Goal: Transaction & Acquisition: Purchase product/service

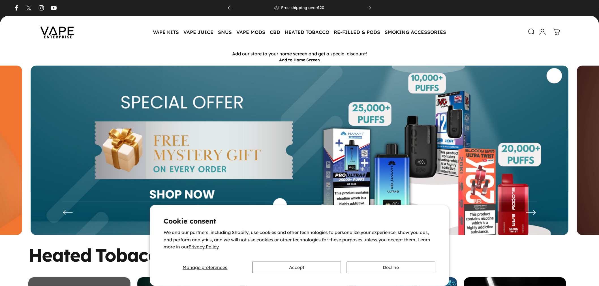
click at [530, 31] on icon at bounding box center [531, 31] width 7 height 7
click at [0, 0] on search-drawer "Search Search Clear" at bounding box center [0, 0] width 0 height 0
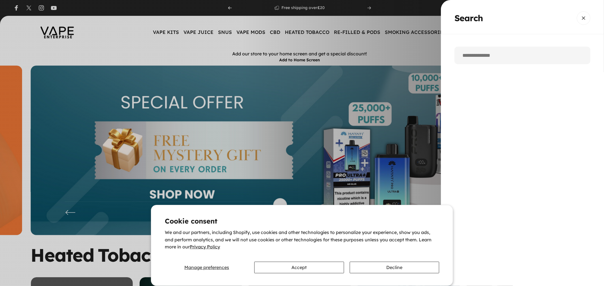
click at [474, 58] on input "Search" at bounding box center [522, 56] width 136 height 18
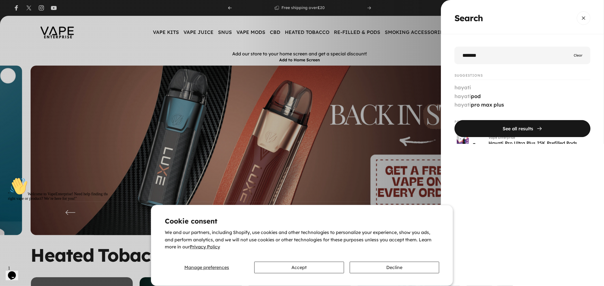
type input "******"
click at [454, 120] on button "See all results" at bounding box center [522, 128] width 136 height 17
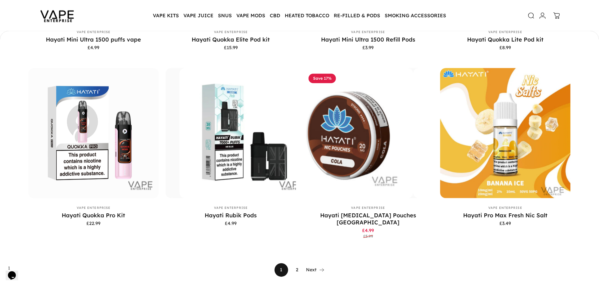
scroll to position [502, 0]
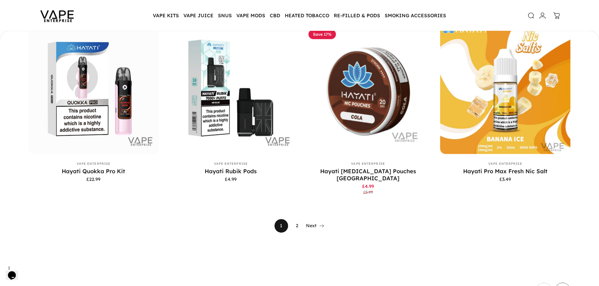
click at [295, 219] on link "2" at bounding box center [297, 226] width 14 height 14
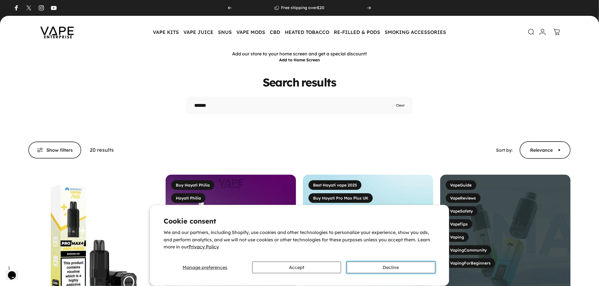
click at [393, 267] on button "Decline" at bounding box center [391, 268] width 89 height 12
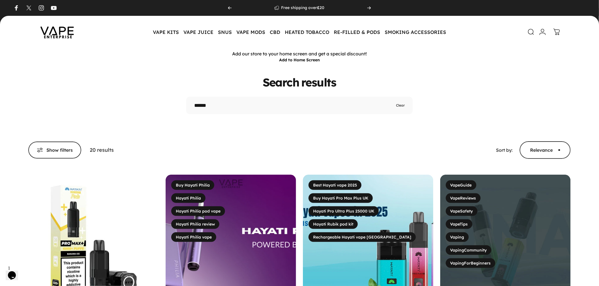
click at [528, 32] on icon at bounding box center [531, 32] width 7 height 7
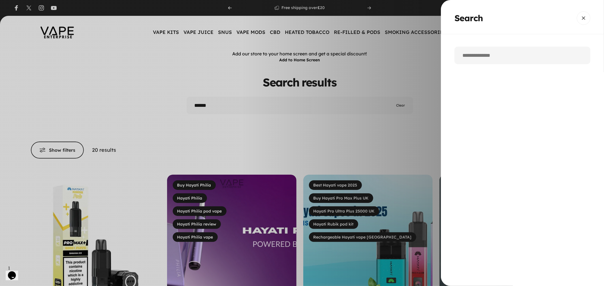
click at [484, 60] on input "Search" at bounding box center [522, 56] width 136 height 18
type input "**"
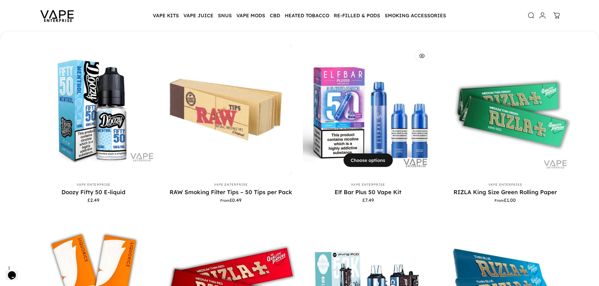
scroll to position [187, 0]
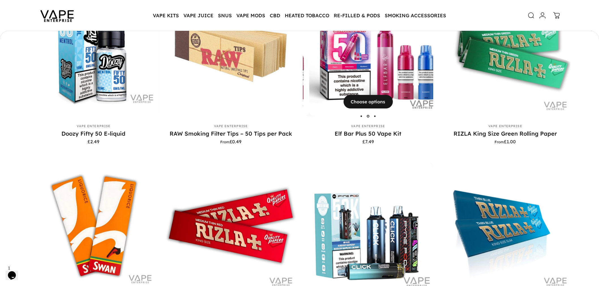
click at [367, 80] on img "Elf Bar Plus 50 Vape Kit" at bounding box center [374, 51] width 131 height 131
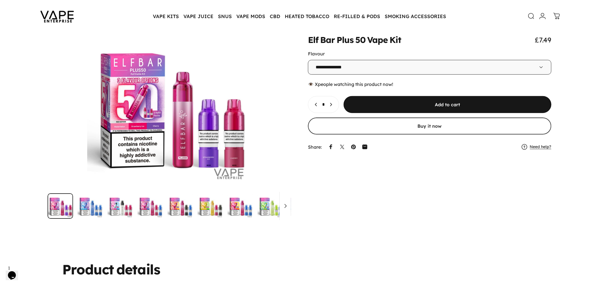
drag, startPoint x: 303, startPoint y: 40, endPoint x: 300, endPoint y: 39, distance: 3.7
click at [300, 39] on div "**********" at bounding box center [300, 122] width 572 height 194
drag, startPoint x: 310, startPoint y: 40, endPoint x: 407, endPoint y: 35, distance: 96.4
click at [407, 36] on div "Elf Bar Plus 50 Vape Kit £7.49" at bounding box center [429, 40] width 243 height 8
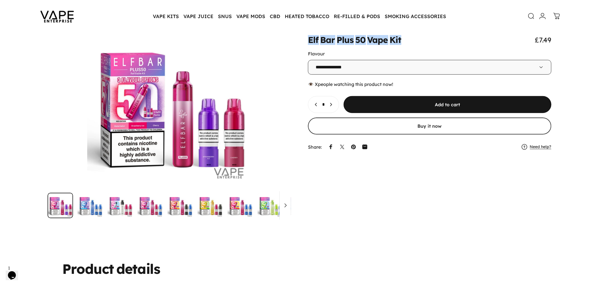
copy split-words "Elf Bar Plus 50 Vape Kit"
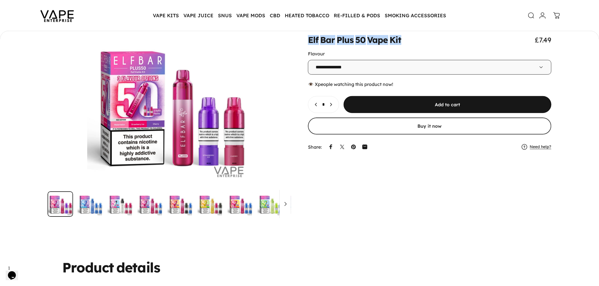
scroll to position [48, 0]
